Goal: Find contact information: Find contact information

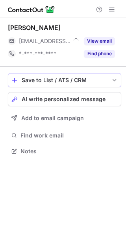
scroll to position [146, 126]
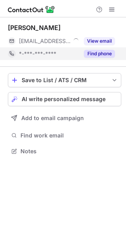
click at [105, 48] on div "Find phone" at bounding box center [97, 53] width 36 height 13
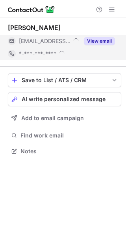
click at [107, 43] on button "View email" at bounding box center [99, 41] width 31 height 8
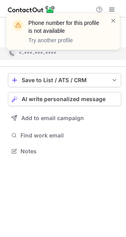
click at [116, 44] on div "Phone number for this profile is not available Try another profile" at bounding box center [63, 35] width 126 height 58
click at [111, 11] on div "Phone number for this profile is not available Try another profile" at bounding box center [63, 35] width 126 height 58
click at [119, 18] on div "Phone number for this profile is not available Try another profile" at bounding box center [63, 31] width 114 height 36
drag, startPoint x: 119, startPoint y: 18, endPoint x: 115, endPoint y: 19, distance: 4.1
click at [118, 19] on div "Phone number for this profile is not available Try another profile" at bounding box center [63, 31] width 114 height 36
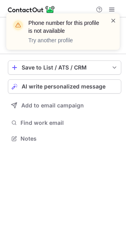
scroll to position [133, 126]
click at [113, 20] on span at bounding box center [113, 21] width 6 height 8
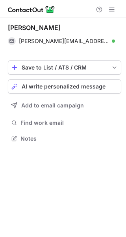
click at [113, 43] on div at bounding box center [113, 32] width 6 height 30
click at [113, 43] on span at bounding box center [111, 41] width 6 height 6
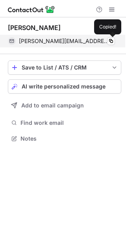
click at [115, 43] on div "oliver@pennanthillsdentalcentre.com.au Verified Copied!" at bounding box center [61, 41] width 107 height 13
click at [115, 42] on div "oliver@pennanthillsdentalcentre.com.au Verified Copied!" at bounding box center [61, 41] width 107 height 13
click at [114, 42] on button at bounding box center [111, 41] width 8 height 8
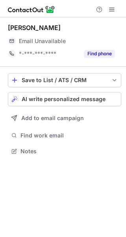
scroll to position [146, 126]
click at [98, 44] on div "Email Unavailable" at bounding box center [67, 41] width 96 height 13
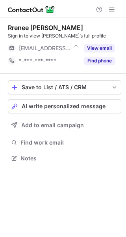
scroll to position [153, 126]
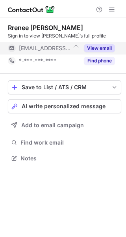
click at [105, 44] on div "View email" at bounding box center [97, 48] width 36 height 13
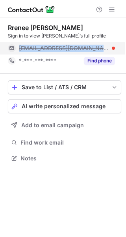
drag, startPoint x: 113, startPoint y: 47, endPoint x: 15, endPoint y: 47, distance: 97.5
click at [15, 47] on div "rrenee@kingslangleydental.com.au" at bounding box center [61, 48] width 107 height 13
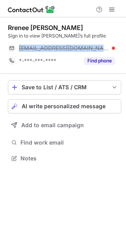
copy div "rrenee@kingslangleydental.com.au"
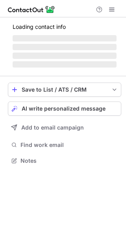
scroll to position [146, 126]
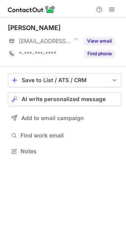
click at [105, 43] on button "View email" at bounding box center [99, 41] width 31 height 8
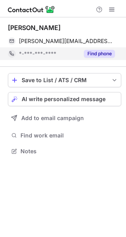
click at [115, 51] on button "Find phone" at bounding box center [99, 54] width 31 height 8
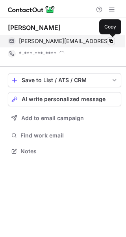
click at [111, 43] on span at bounding box center [111, 41] width 6 height 6
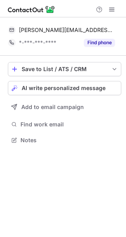
scroll to position [135, 126]
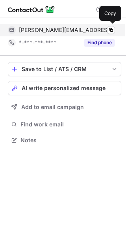
click at [110, 25] on div "[PERSON_NAME][EMAIL_ADDRESS][DOMAIN_NAME] Copy" at bounding box center [61, 30] width 107 height 13
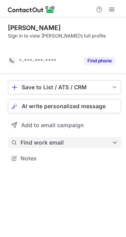
scroll to position [140, 126]
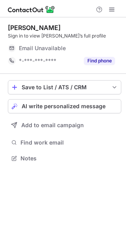
scroll to position [153, 126]
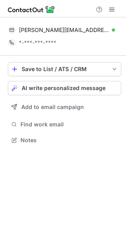
scroll to position [135, 126]
drag, startPoint x: 115, startPoint y: 36, endPoint x: 121, endPoint y: 34, distance: 6.5
click at [116, 36] on div "oliver@pennanthillsdentalcentre.com.au Verified Copy *-***-***-****" at bounding box center [65, 36] width 114 height 25
click at [121, 34] on div "oliver@pennanthillsdentalcentre.com.au Verified Copy" at bounding box center [65, 30] width 114 height 13
click at [119, 31] on div "oliver@pennanthillsdentalcentre.com.au Verified Copy" at bounding box center [65, 30] width 114 height 13
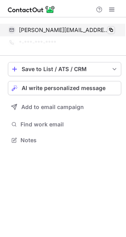
drag, startPoint x: 119, startPoint y: 31, endPoint x: 115, endPoint y: 30, distance: 4.0
click at [118, 30] on div "oliver@pennanthillsdentalcentre.com.au Verified Copy" at bounding box center [65, 30] width 114 height 13
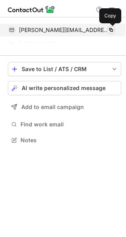
click at [114, 30] on button at bounding box center [111, 30] width 8 height 8
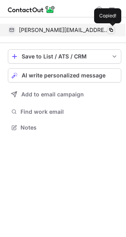
click at [114, 30] on button at bounding box center [111, 30] width 8 height 8
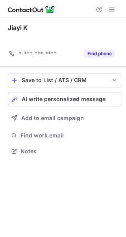
scroll to position [133, 126]
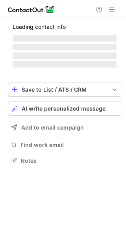
scroll to position [146, 126]
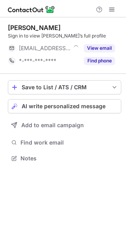
scroll to position [153, 126]
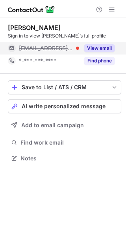
click at [107, 42] on div "View email" at bounding box center [97, 48] width 36 height 13
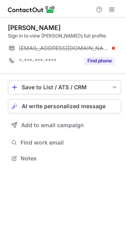
click at [113, 48] on div at bounding box center [113, 48] width 3 height 3
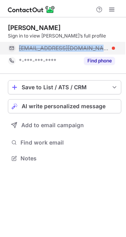
copy span "yunyang@westrydedental.com.au"
drag, startPoint x: 110, startPoint y: 49, endPoint x: 19, endPoint y: 54, distance: 90.9
click at [19, 54] on div "yunyang@westrydedental.com.au" at bounding box center [61, 48] width 107 height 13
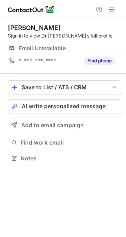
scroll to position [153, 126]
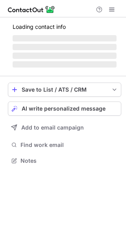
scroll to position [165, 126]
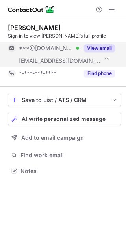
click at [101, 51] on button "View email" at bounding box center [99, 48] width 31 height 8
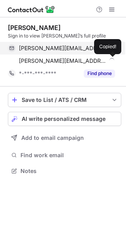
click at [111, 62] on span at bounding box center [111, 61] width 6 height 6
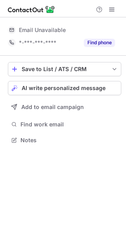
scroll to position [155, 126]
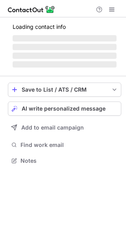
click at [105, 39] on span "‌" at bounding box center [65, 38] width 104 height 6
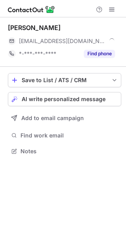
click at [105, 39] on div "***@hcf.com.au" at bounding box center [67, 40] width 96 height 7
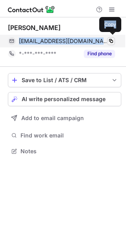
click at [109, 39] on span at bounding box center [111, 41] width 6 height 6
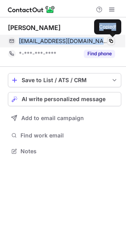
click at [109, 39] on span at bounding box center [111, 41] width 6 height 6
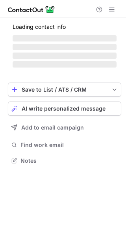
scroll to position [153, 126]
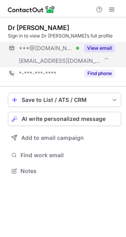
scroll to position [165, 126]
click at [92, 47] on button "View email" at bounding box center [99, 48] width 31 height 8
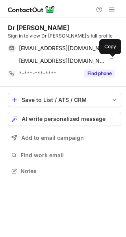
click at [111, 58] on span at bounding box center [111, 61] width 6 height 6
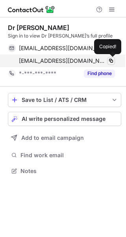
click at [111, 58] on span at bounding box center [111, 61] width 6 height 6
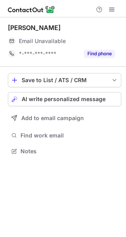
scroll to position [146, 126]
click at [103, 35] on div "Jenna Cutting Email Unavailable Email address *-***-***-**** Find phone" at bounding box center [65, 42] width 114 height 36
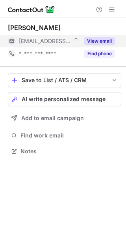
click at [105, 40] on button "View email" at bounding box center [99, 41] width 31 height 8
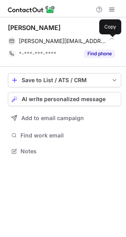
click at [112, 42] on span at bounding box center [111, 41] width 6 height 6
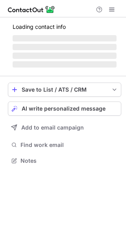
scroll to position [146, 126]
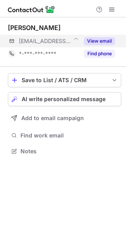
click at [118, 37] on div "***@cfsdental.com.au View email" at bounding box center [65, 41] width 114 height 13
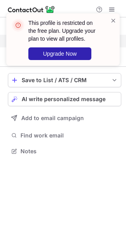
click at [115, 36] on div "This profile is restricted on the free plan. Upgrade your plan to view all prof…" at bounding box center [63, 39] width 114 height 52
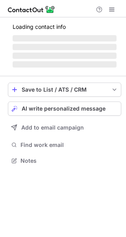
scroll to position [146, 126]
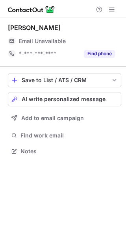
click at [105, 47] on div "Email Unavailable" at bounding box center [67, 41] width 96 height 13
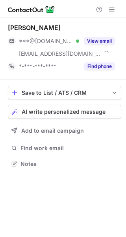
scroll to position [158, 126]
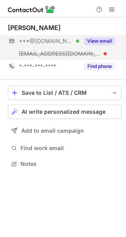
click at [106, 39] on button "View email" at bounding box center [99, 41] width 31 height 8
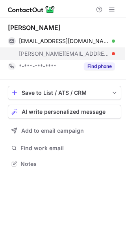
click at [109, 52] on div "jeremy@stivessmiles.com.au" at bounding box center [67, 53] width 96 height 7
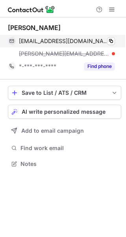
click at [115, 40] on div "jeremykaing@hotmail.com Verified Copy" at bounding box center [61, 41] width 107 height 13
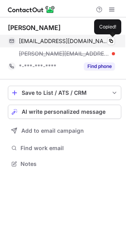
click at [115, 39] on div "jeremykaing@hotmail.com Verified Copied!" at bounding box center [61, 41] width 107 height 13
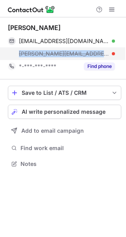
copy span "jeremy@stivessmiles.com.au"
drag, startPoint x: 80, startPoint y: 57, endPoint x: 18, endPoint y: 59, distance: 62.4
click at [18, 59] on div "jeremy@stivessmiles.com.au" at bounding box center [61, 53] width 107 height 13
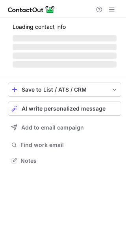
scroll to position [153, 126]
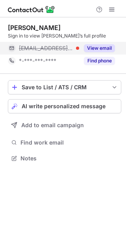
click at [113, 45] on button "View email" at bounding box center [99, 48] width 31 height 8
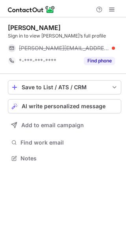
click at [112, 52] on div "anna.sanaresbrissett@hnehealth.nsw.gov.au" at bounding box center [61, 48] width 107 height 13
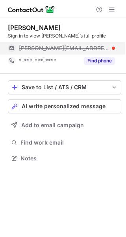
click at [113, 50] on div "anna.sanaresbrissett@hnehealth.nsw.gov.au" at bounding box center [67, 48] width 96 height 7
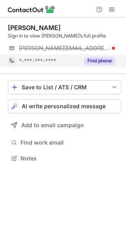
copy div
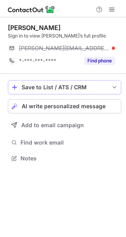
drag, startPoint x: 114, startPoint y: 49, endPoint x: 115, endPoint y: 83, distance: 34.4
click at [20, 54] on div "Anna Sanares-Brissett Sign in to view Anna’s full profile anna.sanaresbrissett@…" at bounding box center [65, 45] width 114 height 43
copy div
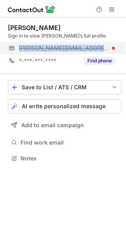
copy div "anna.sanaresbrissett@hnehealth.n"
drag, startPoint x: 17, startPoint y: 50, endPoint x: 73, endPoint y: 46, distance: 56.9
click at [109, 42] on div "anna.sanaresbrissett@hnehealth.nsw.gov.au" at bounding box center [61, 48] width 107 height 13
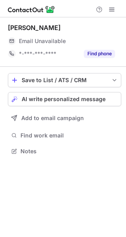
scroll to position [146, 126]
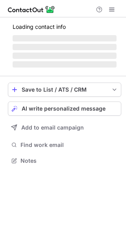
scroll to position [146, 126]
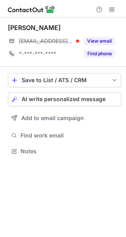
click at [105, 32] on div "[PERSON_NAME]" at bounding box center [65, 28] width 114 height 9
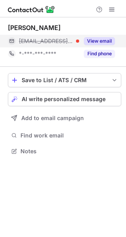
click at [107, 41] on button "View email" at bounding box center [99, 41] width 31 height 8
click at [110, 40] on div "[PERSON_NAME][EMAIL_ADDRESS][DOMAIN_NAME]" at bounding box center [67, 40] width 96 height 7
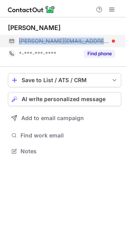
copy span "[PERSON_NAME][EMAIL_ADDRESS][DOMAIN_NAME]"
drag, startPoint x: 109, startPoint y: 39, endPoint x: 18, endPoint y: 43, distance: 90.8
click at [18, 43] on div "[PERSON_NAME][EMAIL_ADDRESS][DOMAIN_NAME]" at bounding box center [61, 41] width 107 height 13
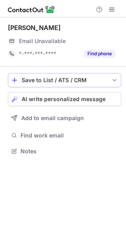
scroll to position [146, 126]
drag, startPoint x: 87, startPoint y: 53, endPoint x: 1, endPoint y: 40, distance: 86.6
click at [86, 51] on button "Find phone" at bounding box center [99, 54] width 31 height 8
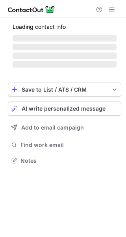
scroll to position [146, 126]
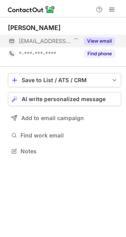
scroll to position [146, 126]
click at [93, 41] on button "View email" at bounding box center [99, 41] width 31 height 8
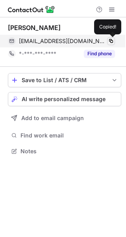
click at [111, 41] on span at bounding box center [111, 41] width 6 height 6
drag, startPoint x: 109, startPoint y: 40, endPoint x: 75, endPoint y: 35, distance: 33.9
click at [82, 37] on div "deepa@macquariefieldsdental.com.au Copied!" at bounding box center [61, 41] width 107 height 13
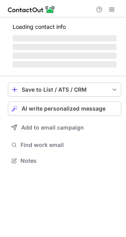
scroll to position [158, 126]
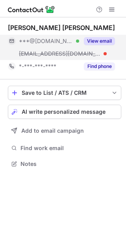
click at [102, 38] on button "View email" at bounding box center [99, 41] width 31 height 8
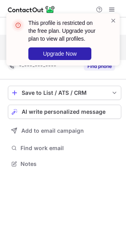
click at [118, 53] on div "This profile is restricted on the free plan. Upgrade your plan to view all prof…" at bounding box center [63, 43] width 126 height 74
click at [110, 18] on span at bounding box center [113, 21] width 6 height 8
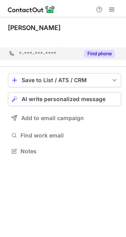
scroll to position [133, 126]
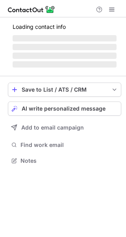
scroll to position [153, 126]
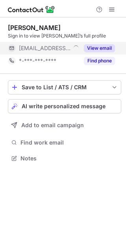
click at [80, 42] on div "View email" at bounding box center [97, 48] width 36 height 13
click at [95, 41] on div "[PERSON_NAME] Sign in to view [PERSON_NAME]’s full profile [EMAIL_ADDRESS][DOMA…" at bounding box center [65, 45] width 114 height 43
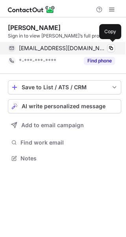
click at [107, 43] on div "[EMAIL_ADDRESS][DOMAIN_NAME] Copy" at bounding box center [61, 48] width 107 height 13
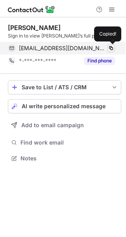
click at [114, 46] on span at bounding box center [111, 48] width 6 height 6
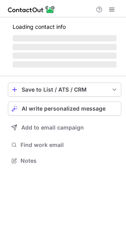
scroll to position [158, 126]
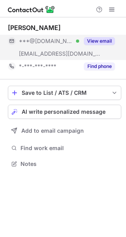
drag, startPoint x: 94, startPoint y: 45, endPoint x: 99, endPoint y: 57, distance: 13.1
click at [95, 44] on div "View email" at bounding box center [97, 41] width 36 height 13
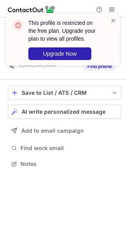
click at [110, 56] on div "This profile is restricted on the free plan. Upgrade your plan to view all prof…" at bounding box center [63, 43] width 126 height 74
click at [111, 55] on div "This profile is restricted on the free plan. Upgrade your plan to view all prof…" at bounding box center [63, 43] width 126 height 74
click at [107, 30] on div "This profile is restricted on the free plan. Upgrade your plan to view all prof…" at bounding box center [68, 39] width 80 height 41
